Goal: Information Seeking & Learning: Check status

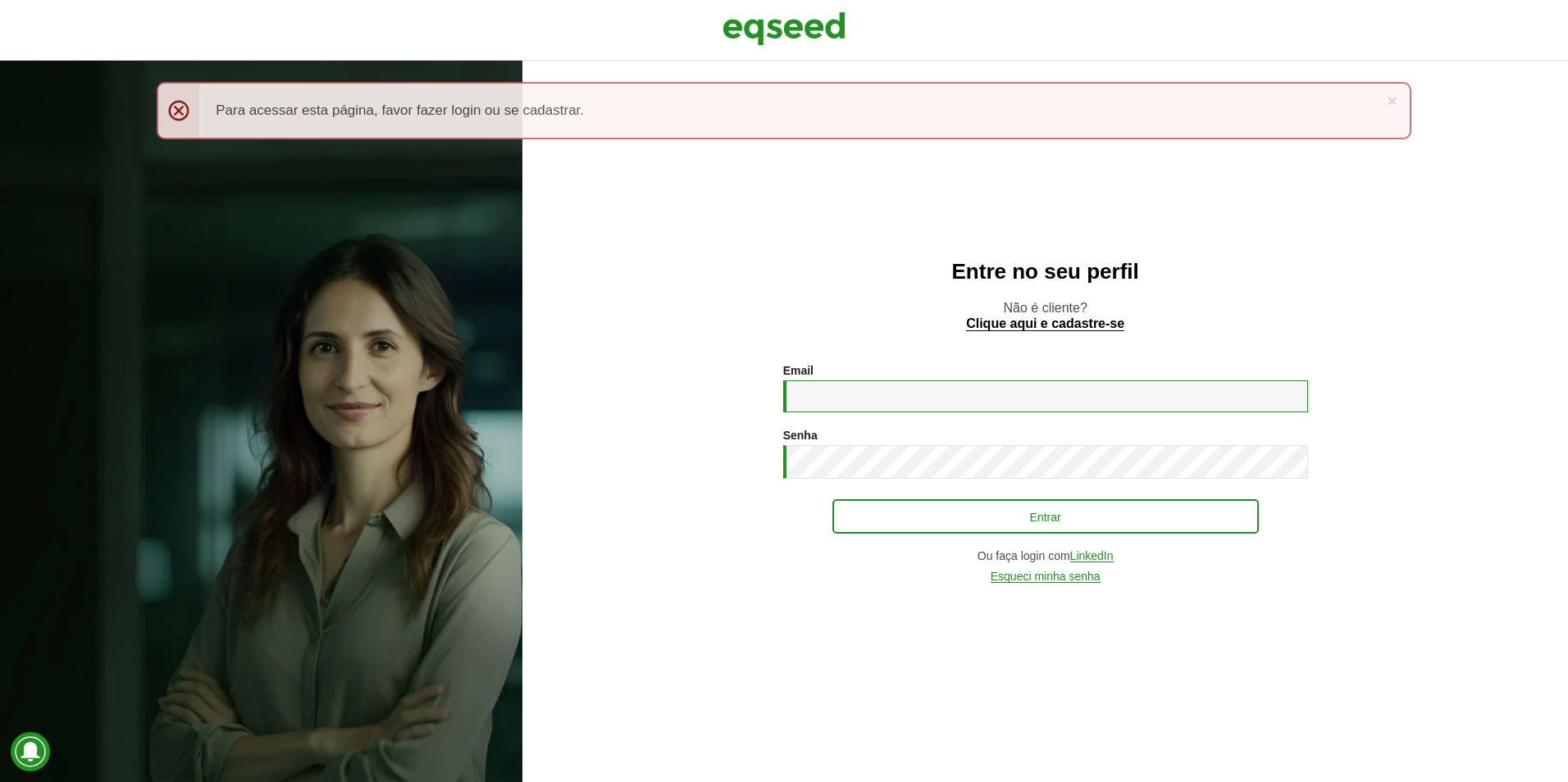
type input "**********"
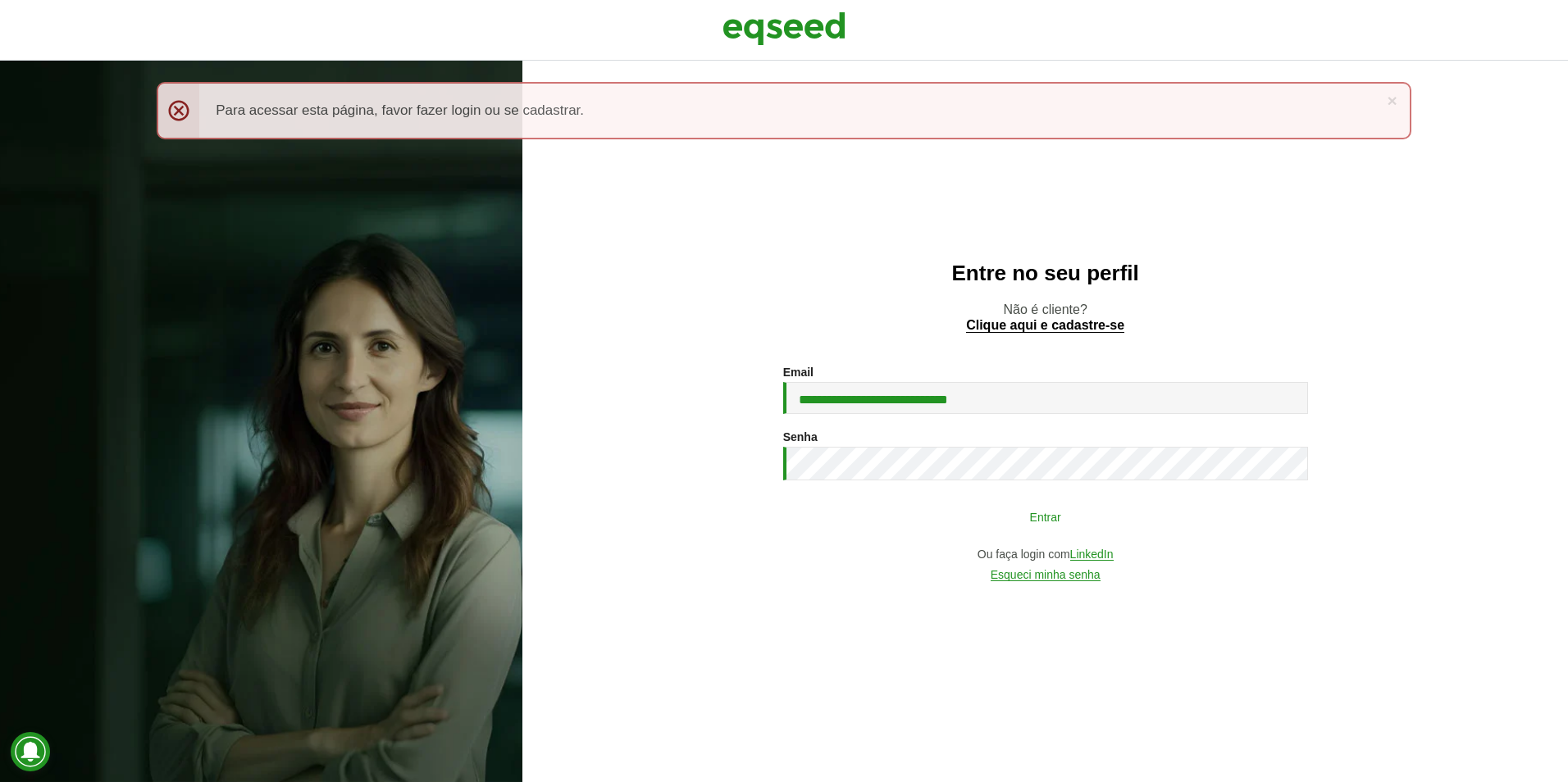
click at [962, 525] on button "Entrar" at bounding box center [1046, 516] width 426 height 31
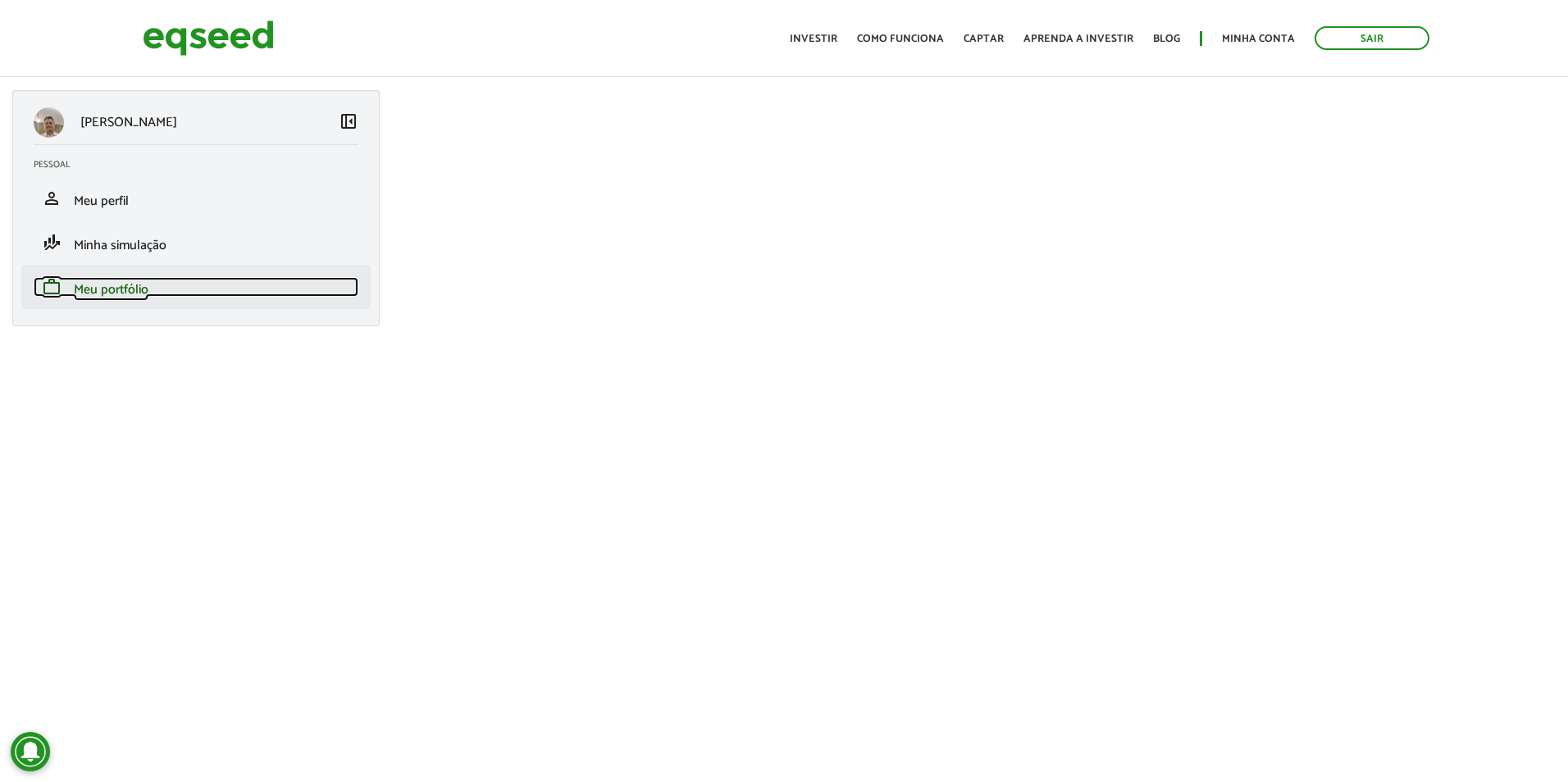
click at [135, 290] on span "Meu portfólio" at bounding box center [111, 290] width 75 height 22
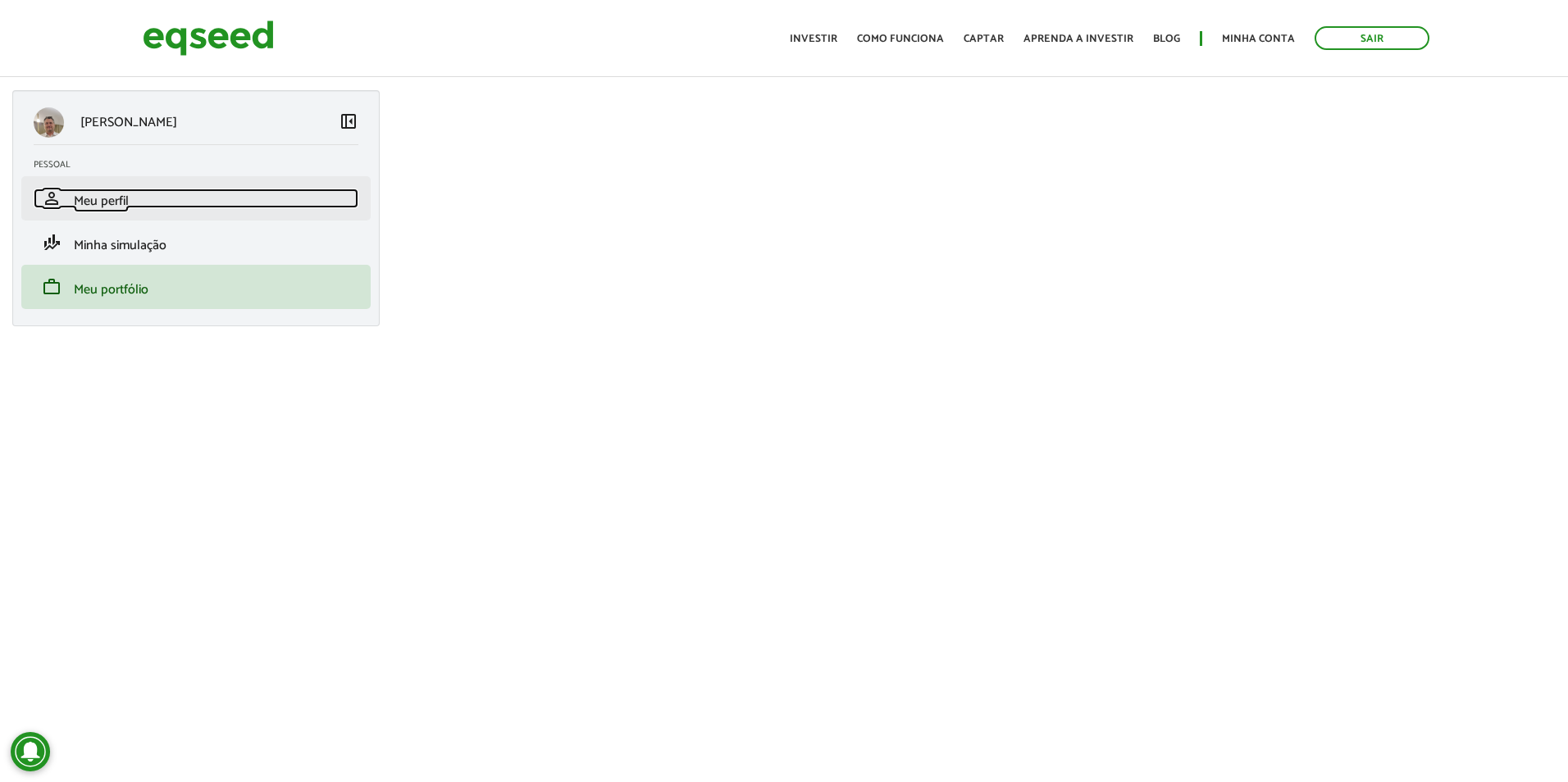
click at [110, 208] on span "Meu perfil" at bounding box center [101, 202] width 55 height 22
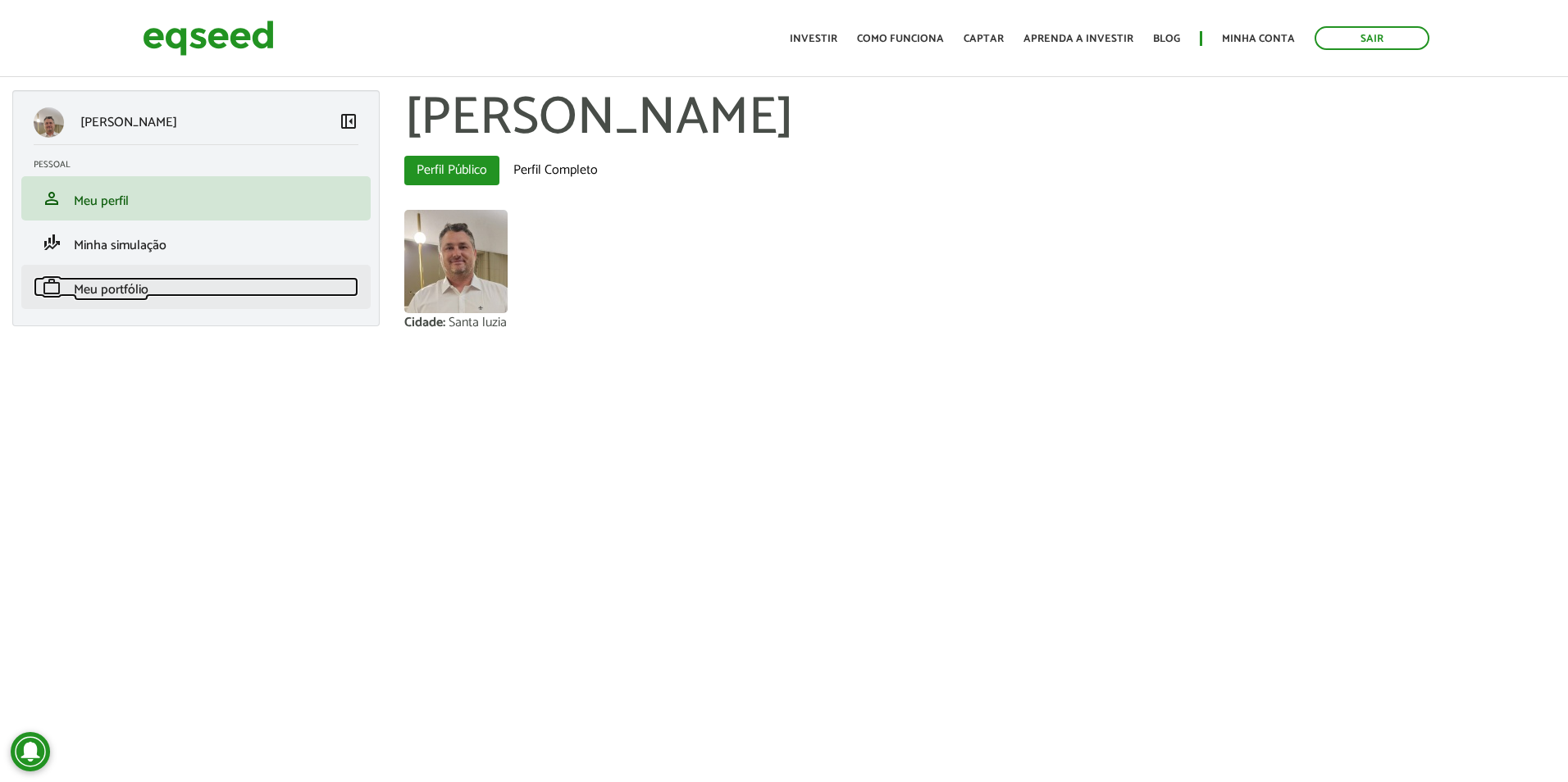
click at [104, 286] on span "Meu portfólio" at bounding box center [111, 290] width 75 height 22
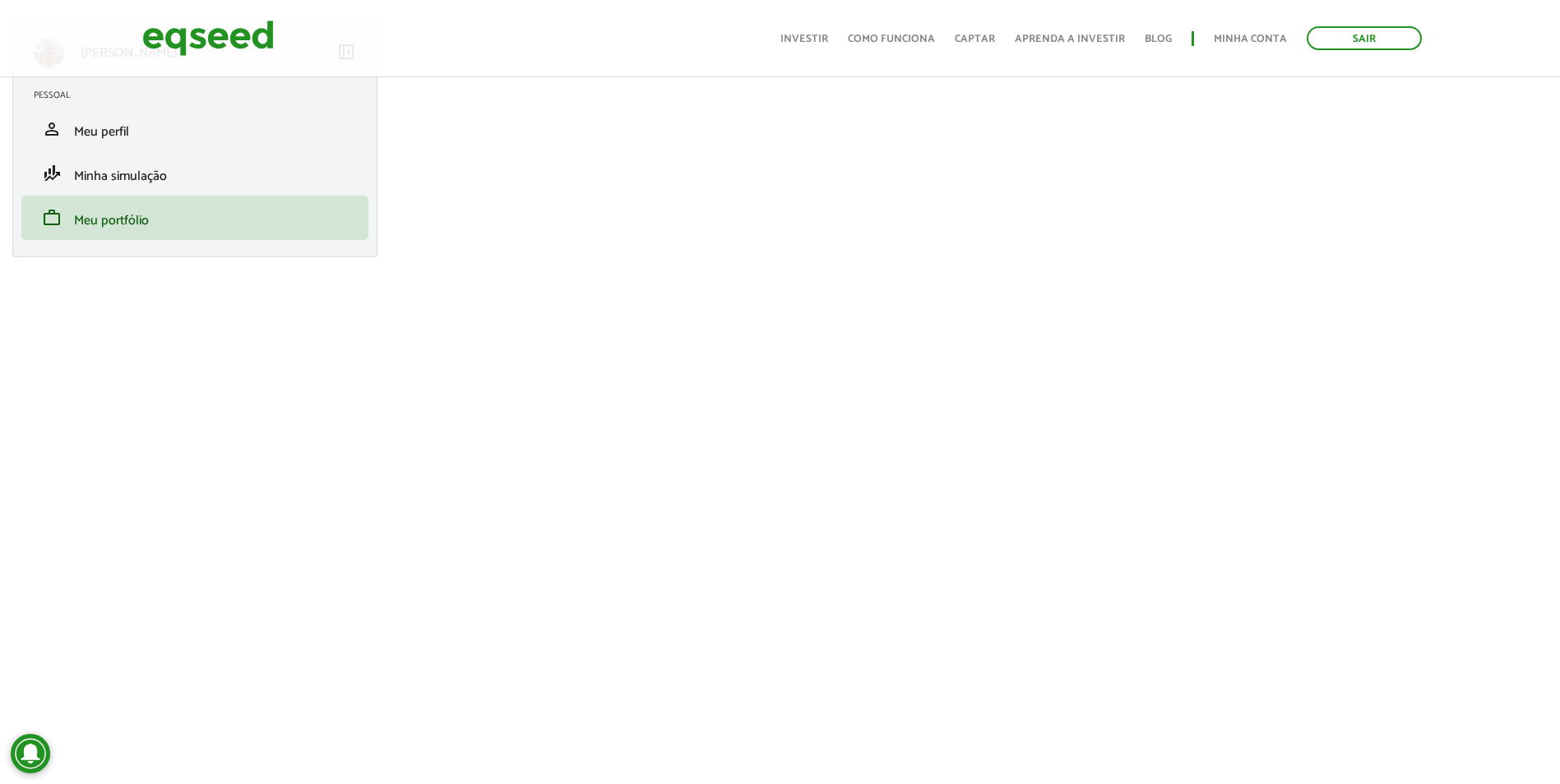
scroll to position [82, 0]
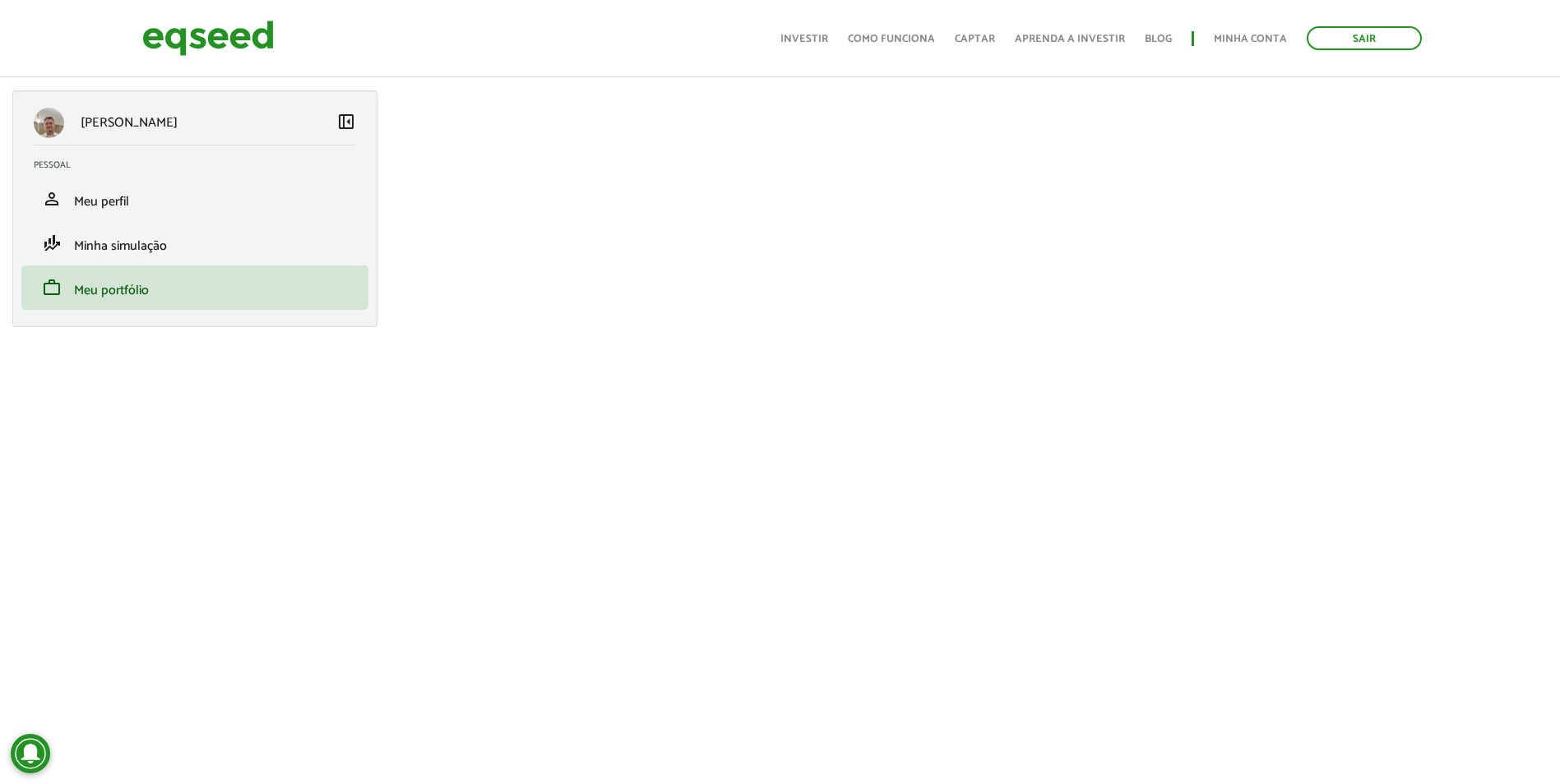
scroll to position [82, 0]
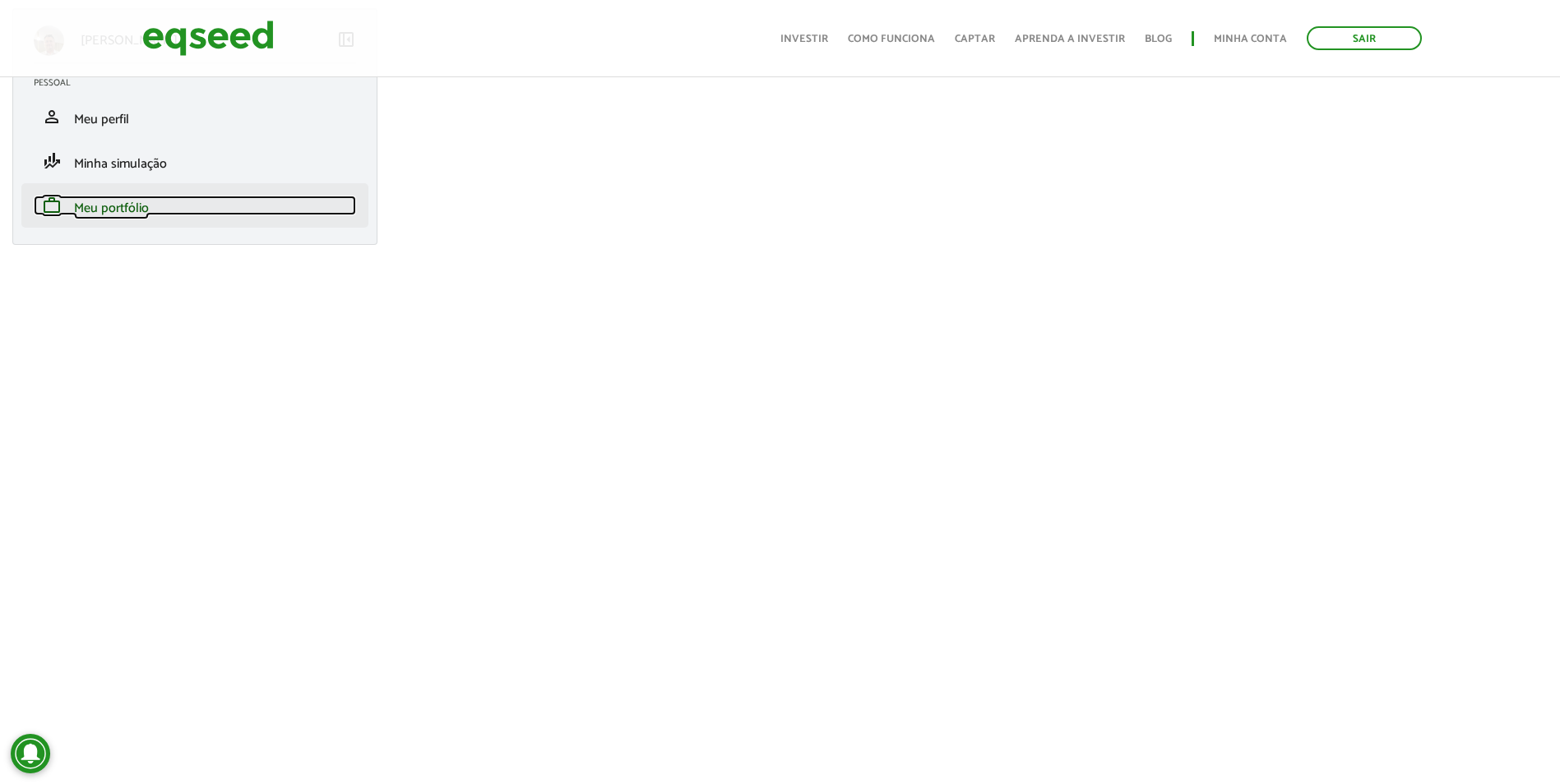
click at [136, 205] on span "Meu portfólio" at bounding box center [111, 209] width 75 height 22
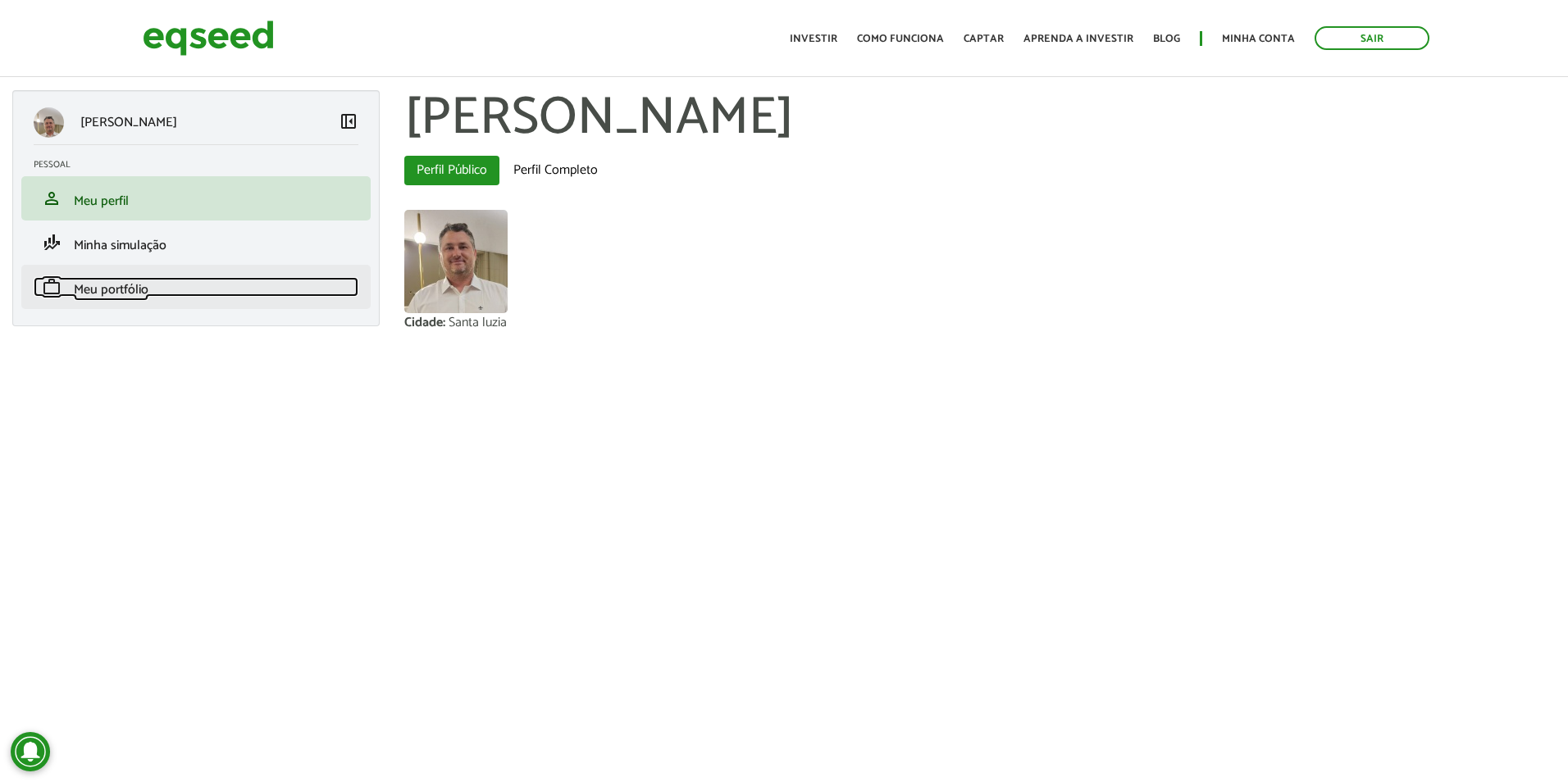
click at [125, 280] on span "Meu portfólio" at bounding box center [111, 290] width 75 height 22
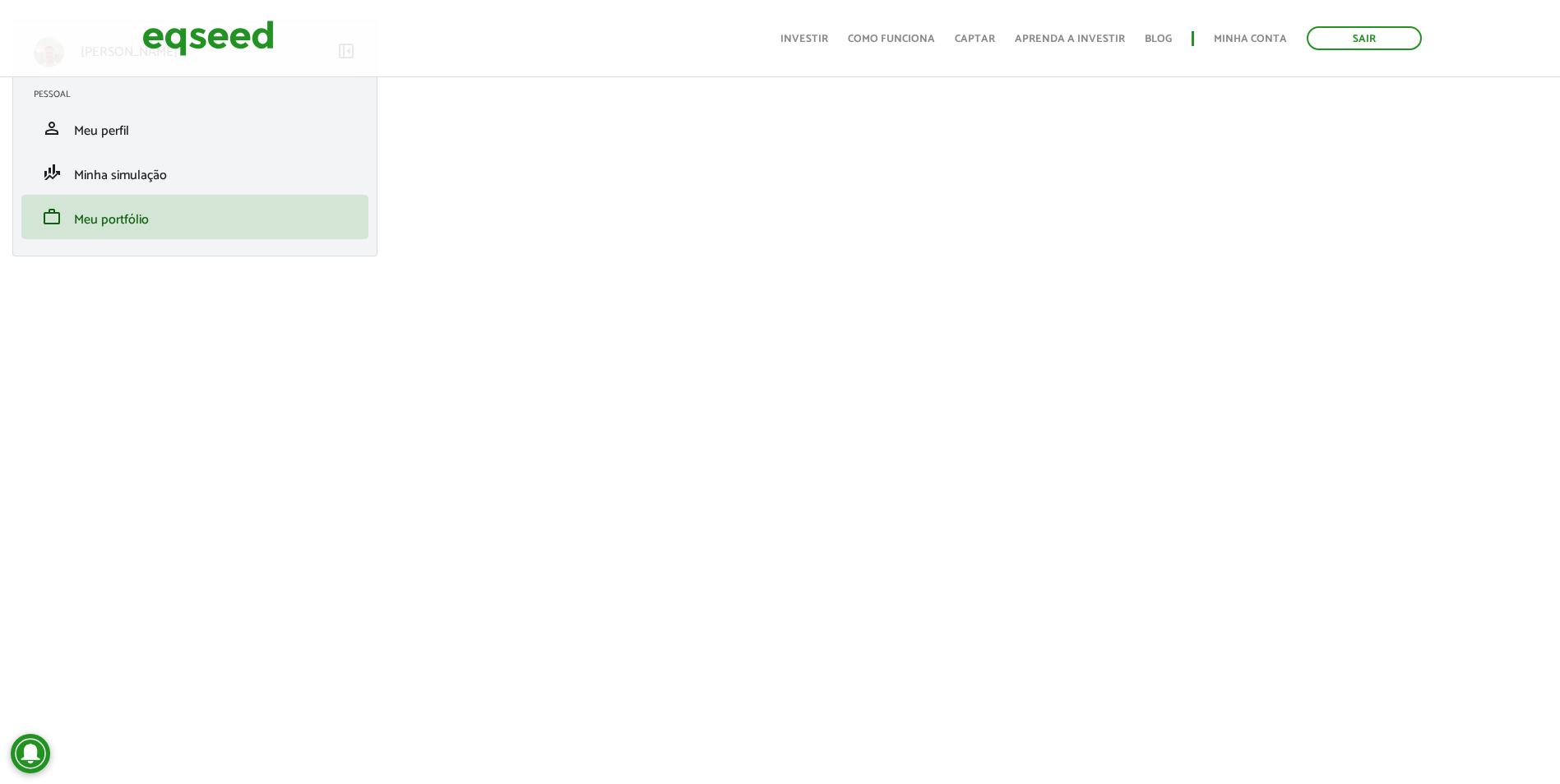
scroll to position [82, 0]
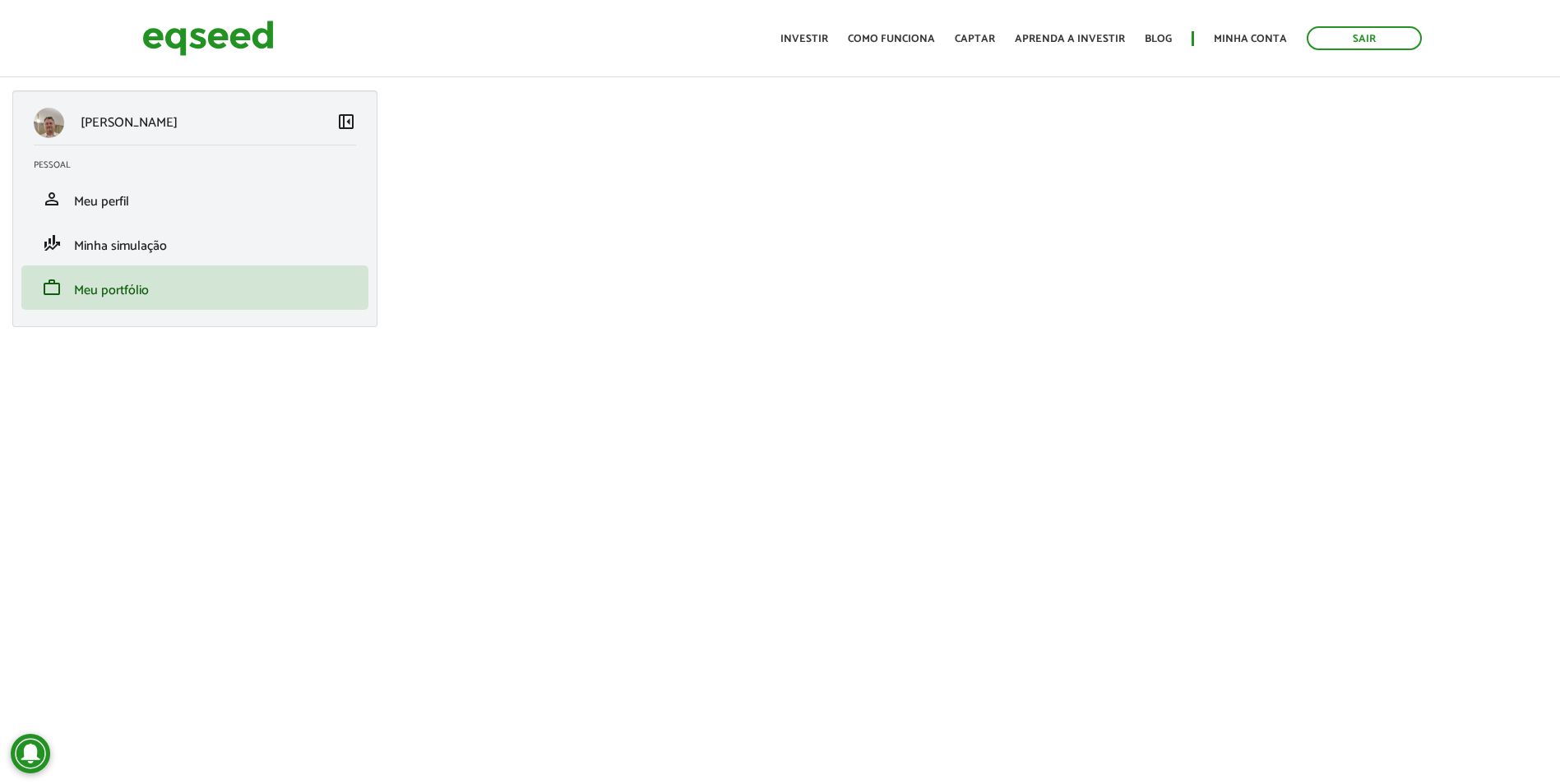
scroll to position [82, 0]
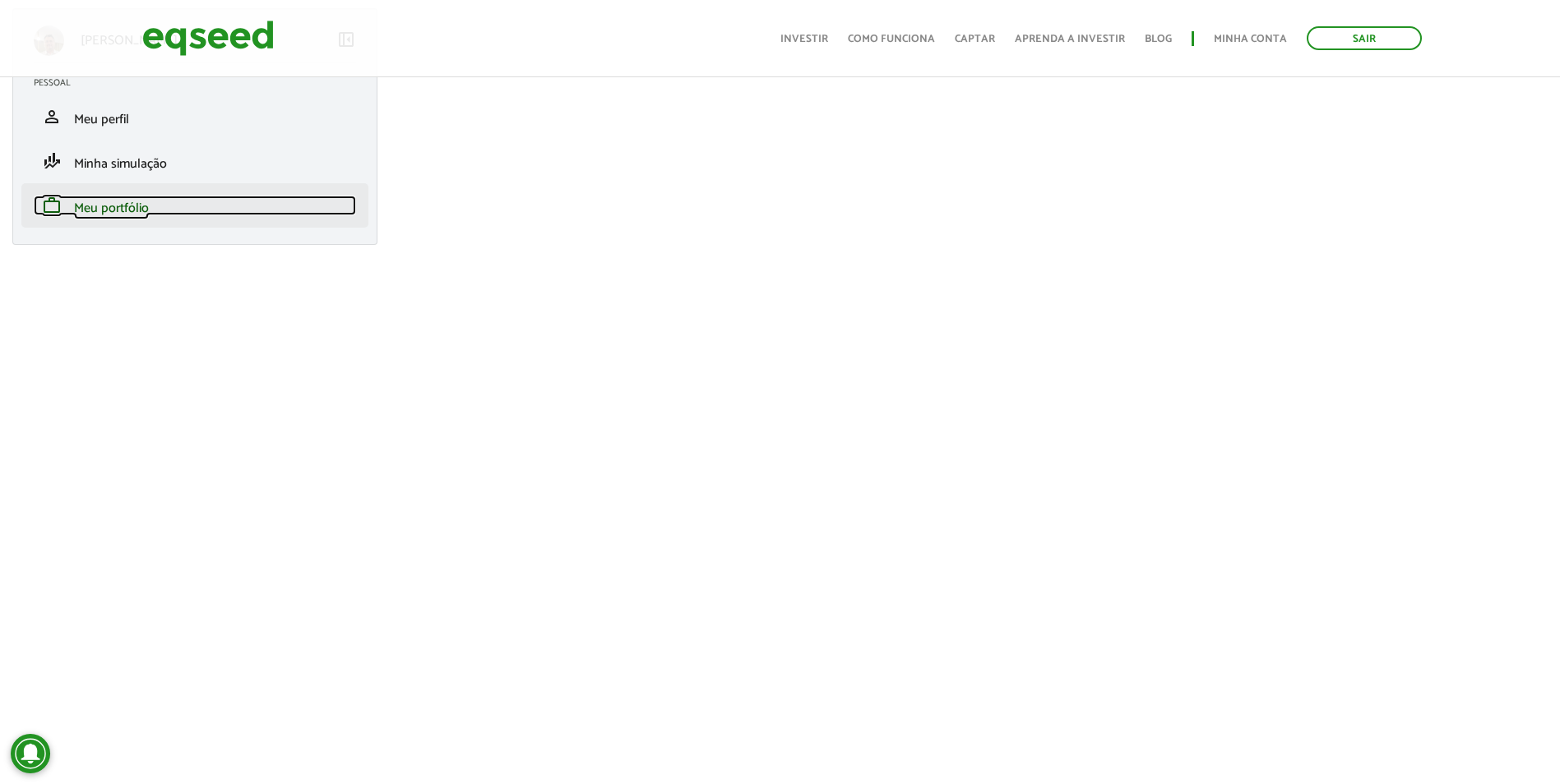
click at [125, 218] on span "Meu portfólio" at bounding box center [111, 209] width 75 height 22
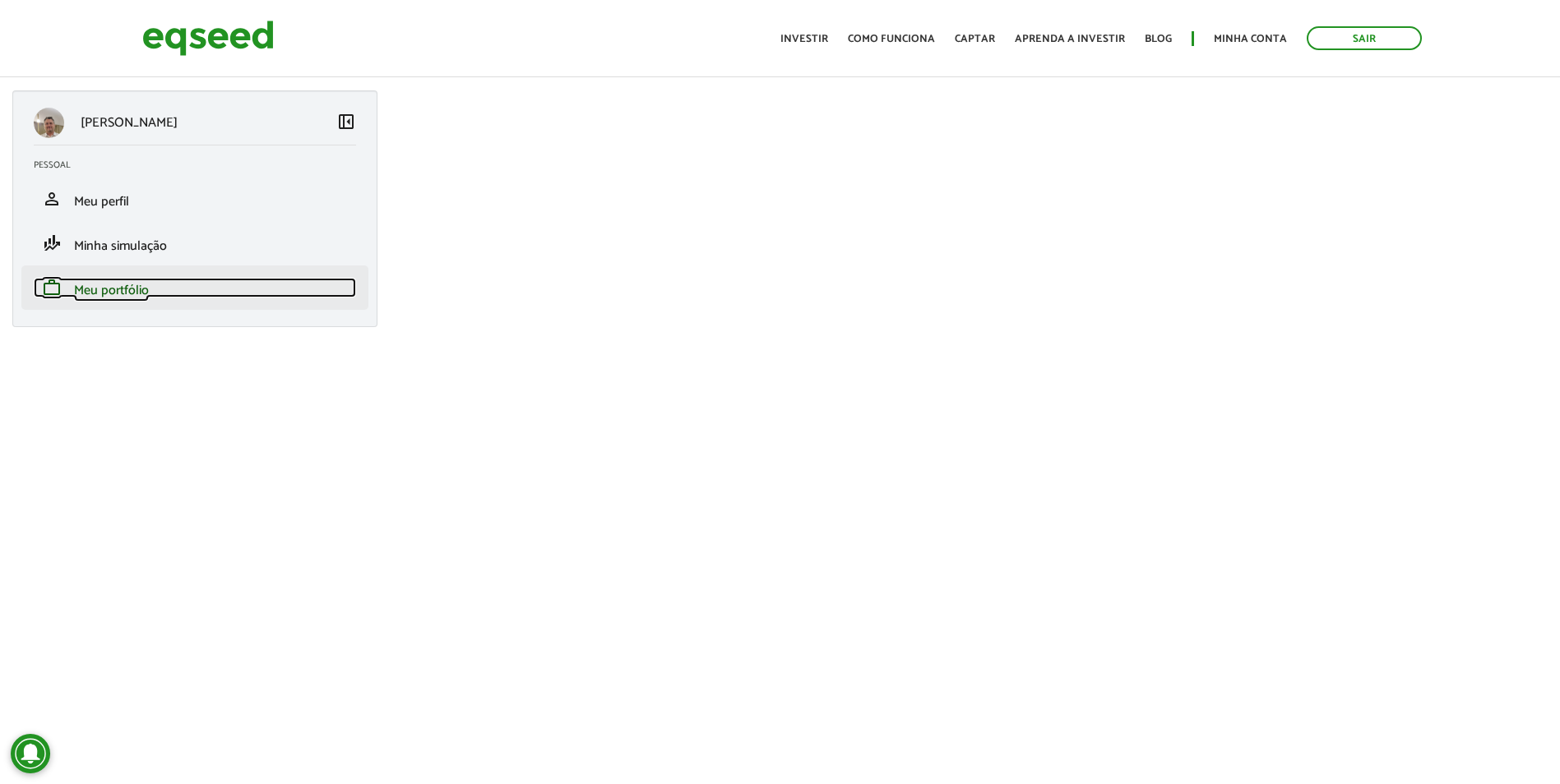
click at [81, 286] on span "Meu portfólio" at bounding box center [111, 290] width 75 height 22
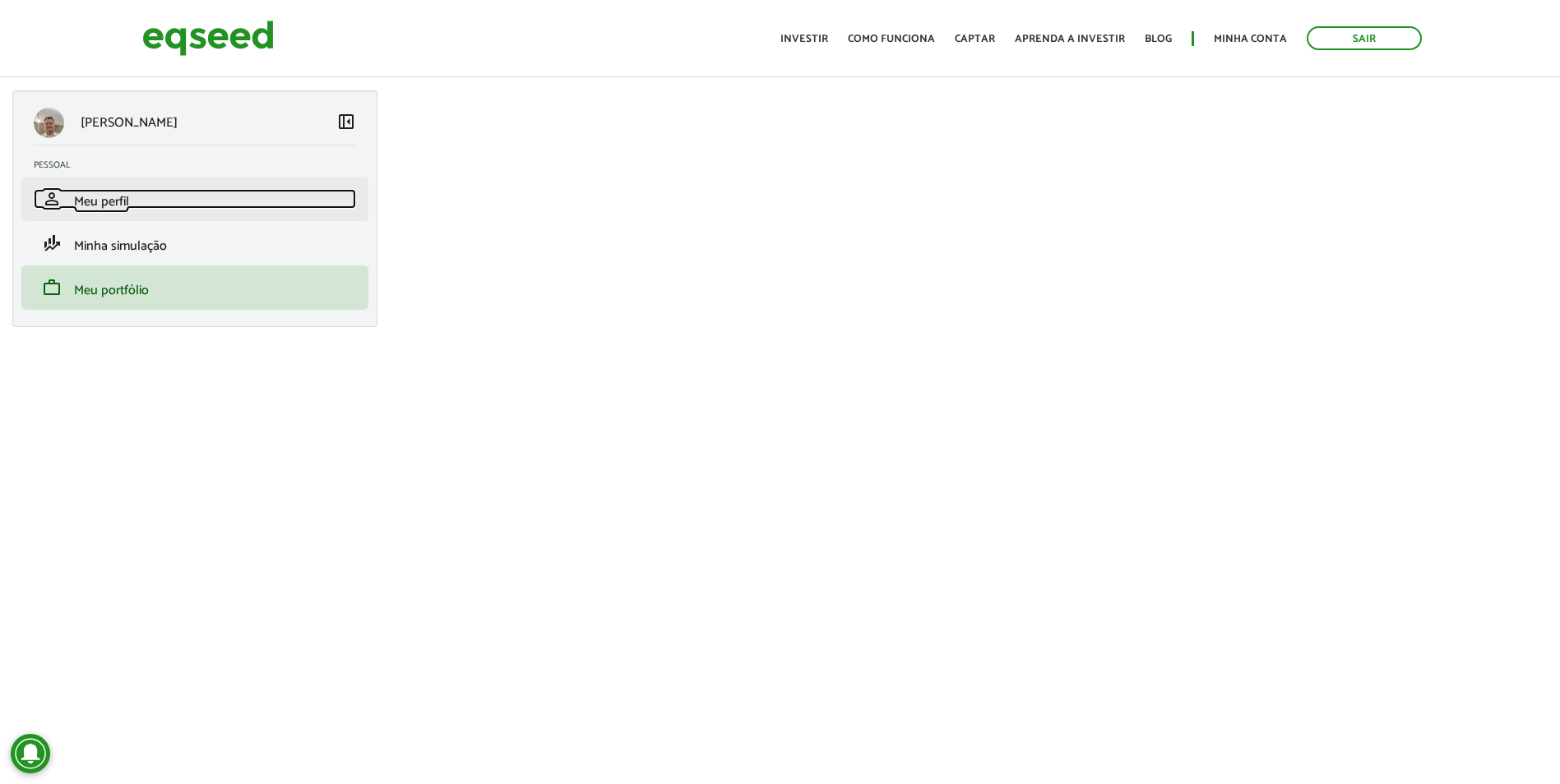
click at [93, 199] on span "Meu perfil" at bounding box center [101, 202] width 55 height 22
